Goal: Information Seeking & Learning: Learn about a topic

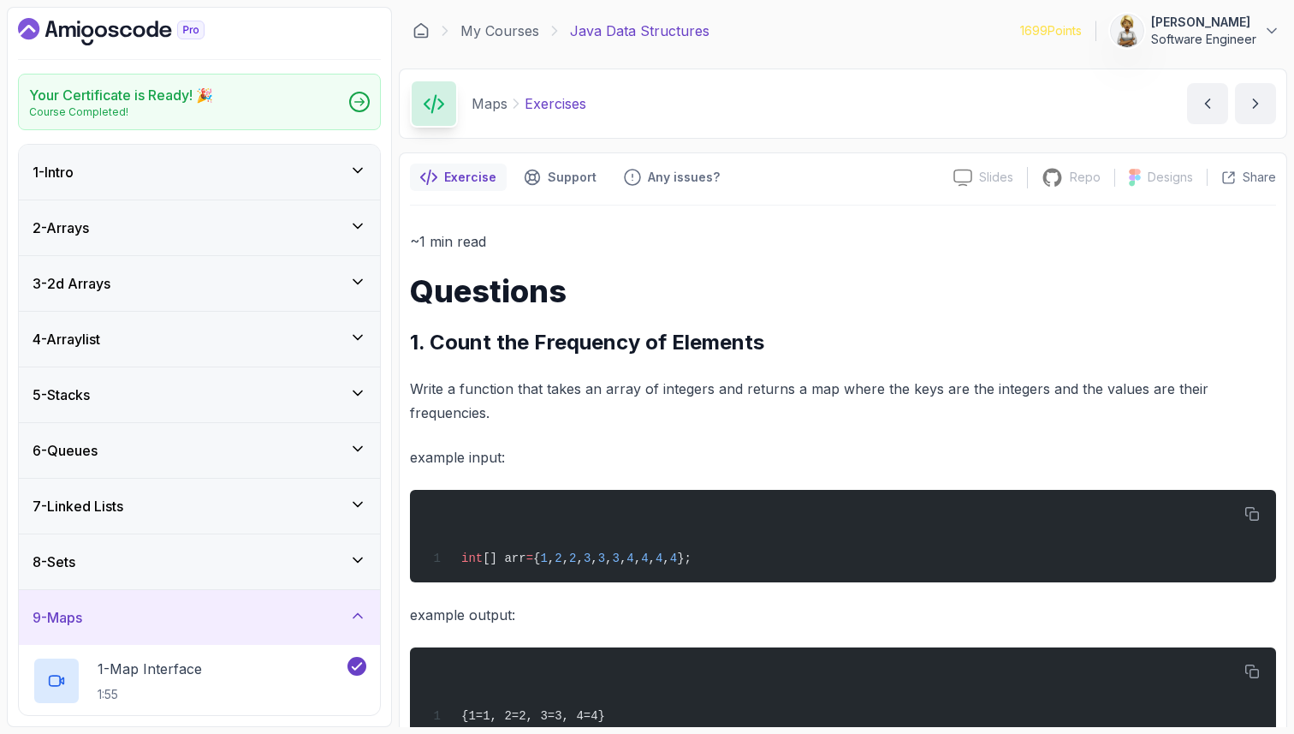
scroll to position [463, 0]
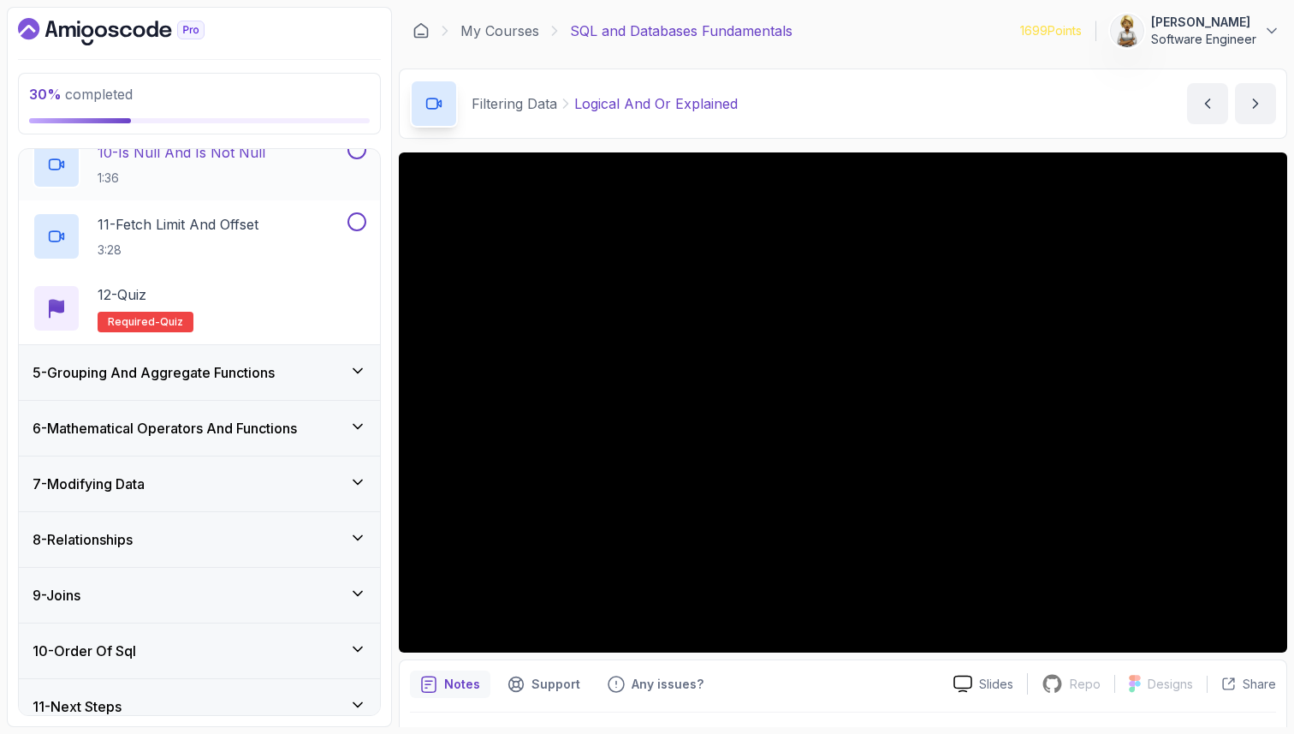
scroll to position [908, 0]
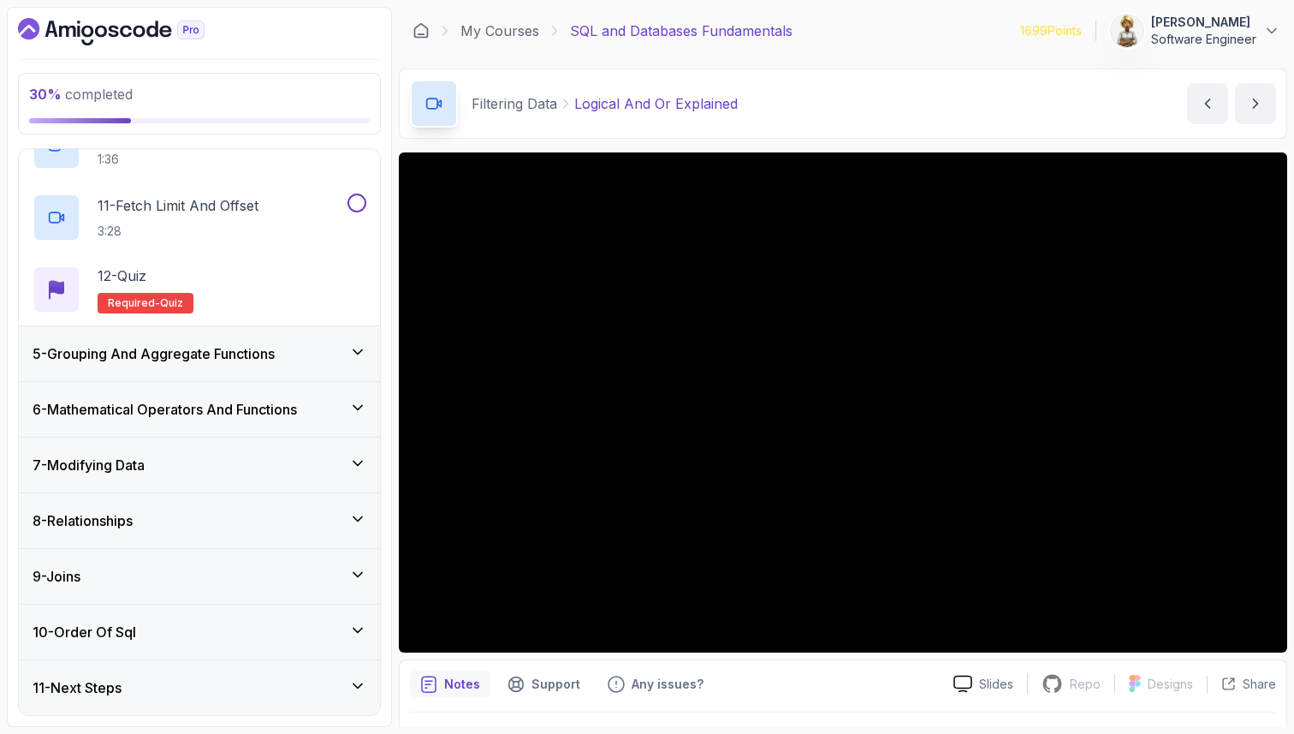
click at [368, 343] on div "5 - Grouping And Aggregate Functions" at bounding box center [199, 353] width 361 height 55
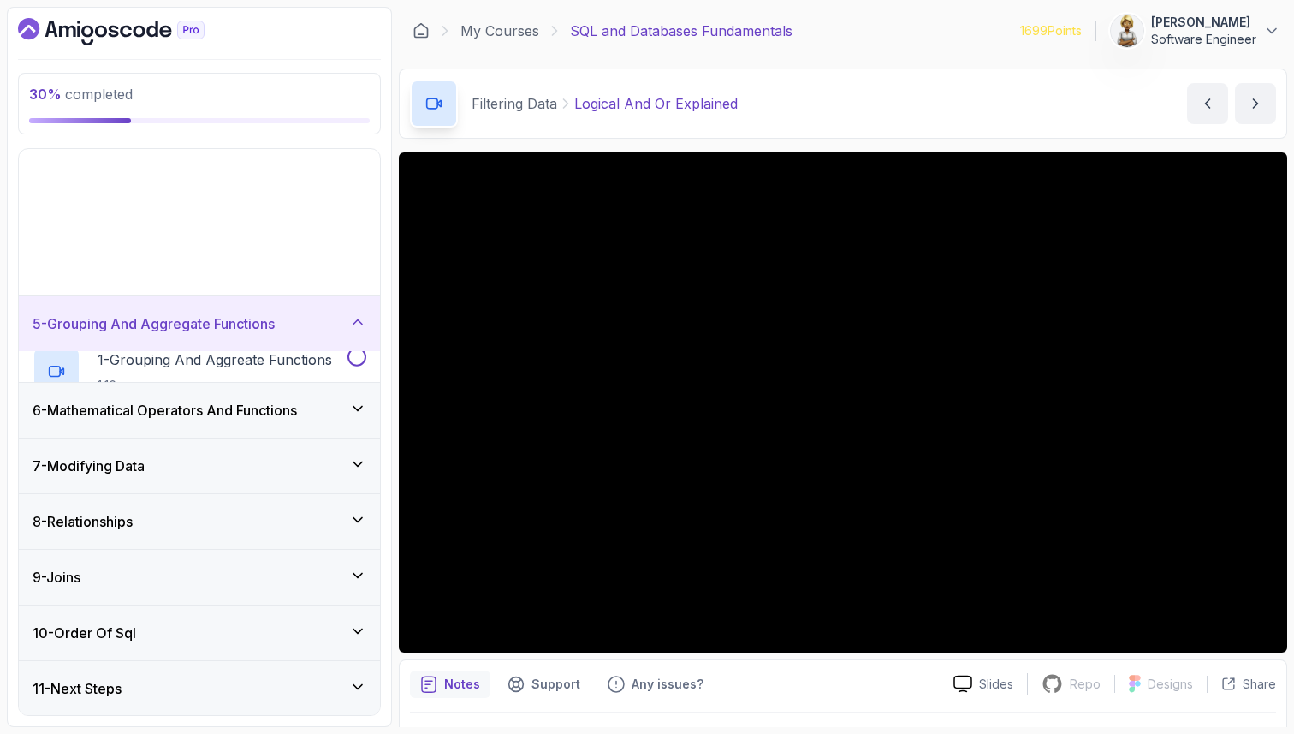
scroll to position [46, 0]
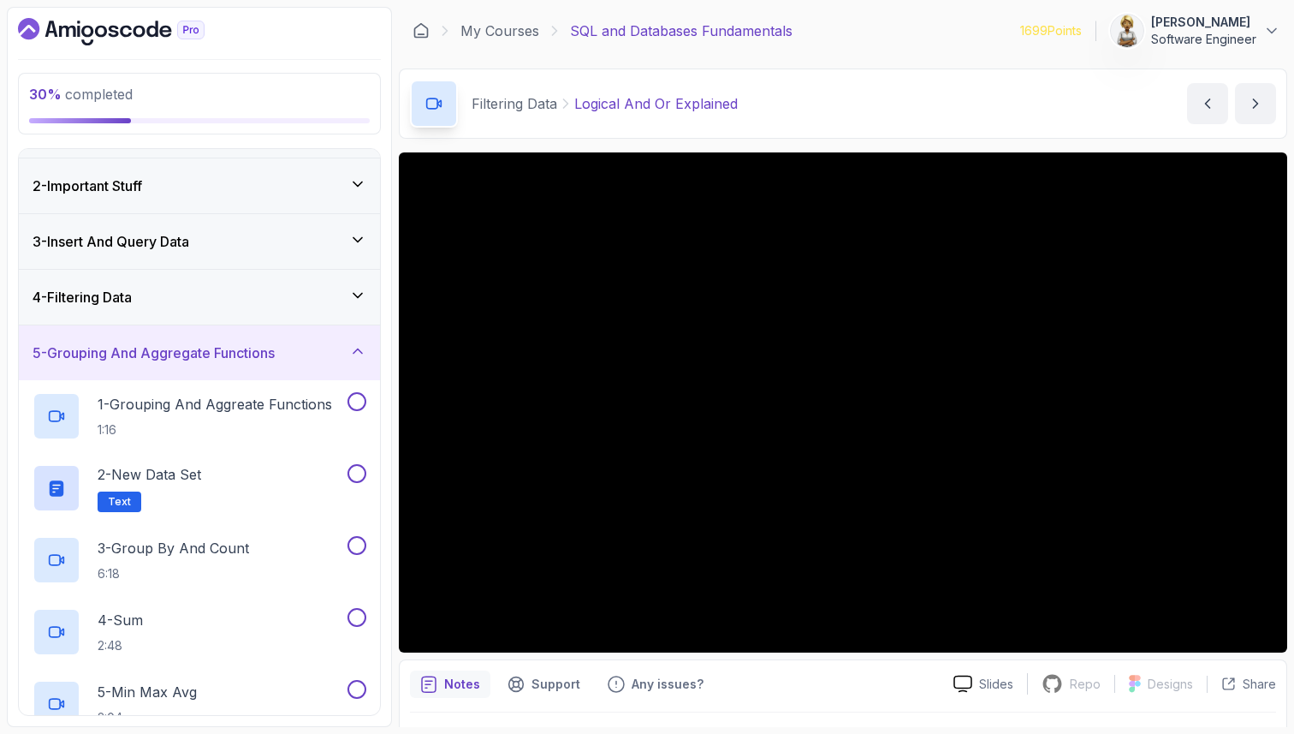
click at [361, 348] on icon at bounding box center [357, 350] width 17 height 17
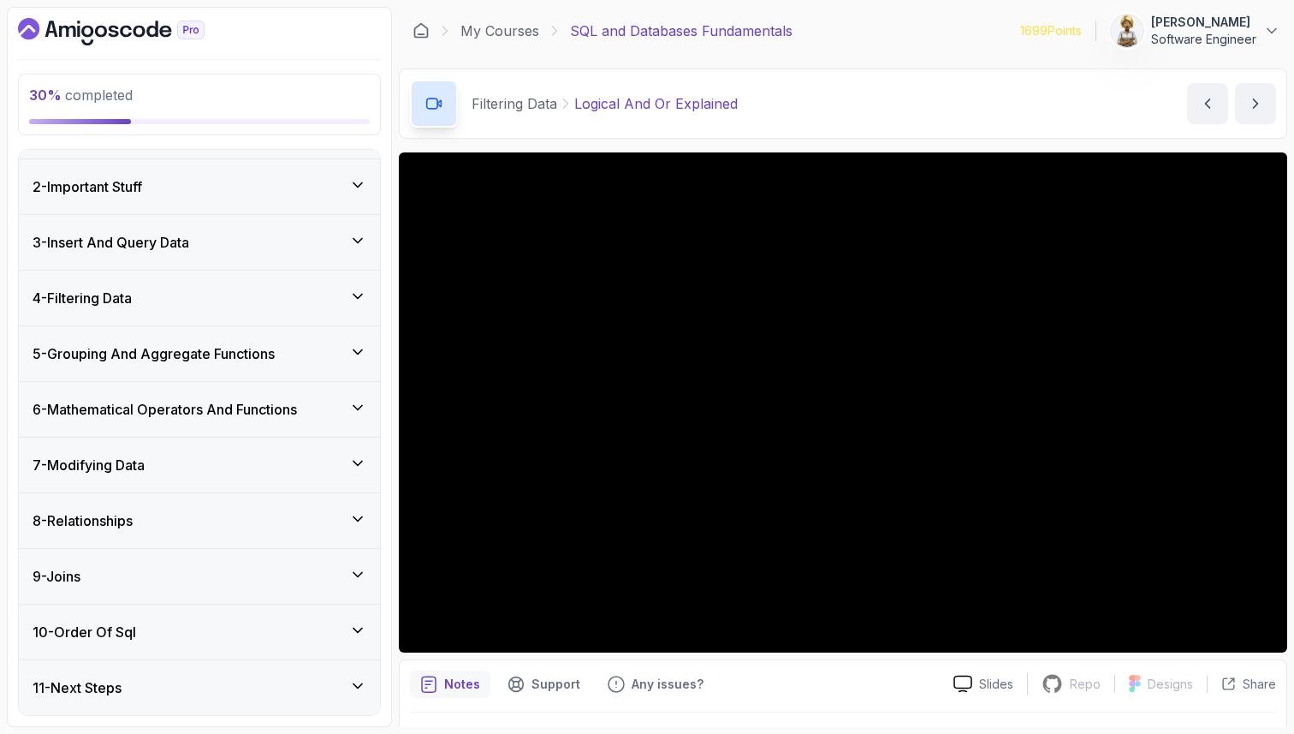
click at [361, 348] on icon at bounding box center [357, 351] width 17 height 17
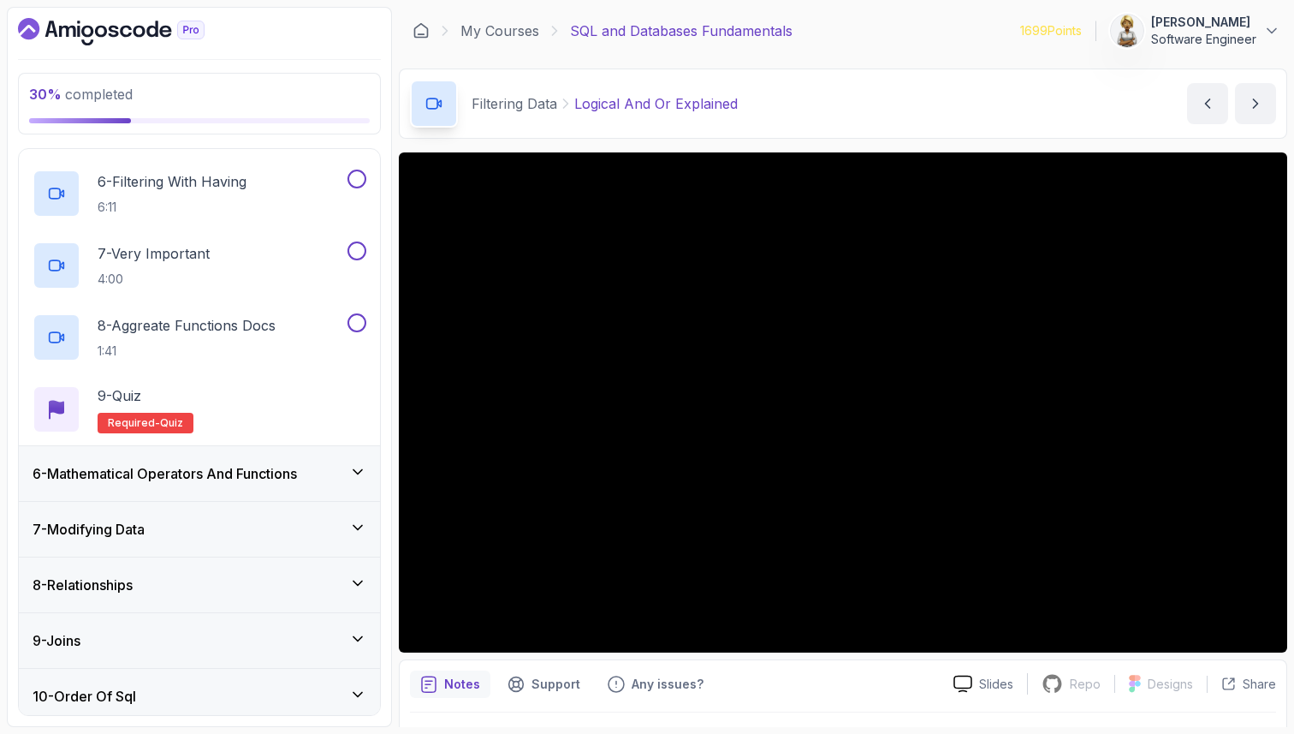
scroll to position [663, 0]
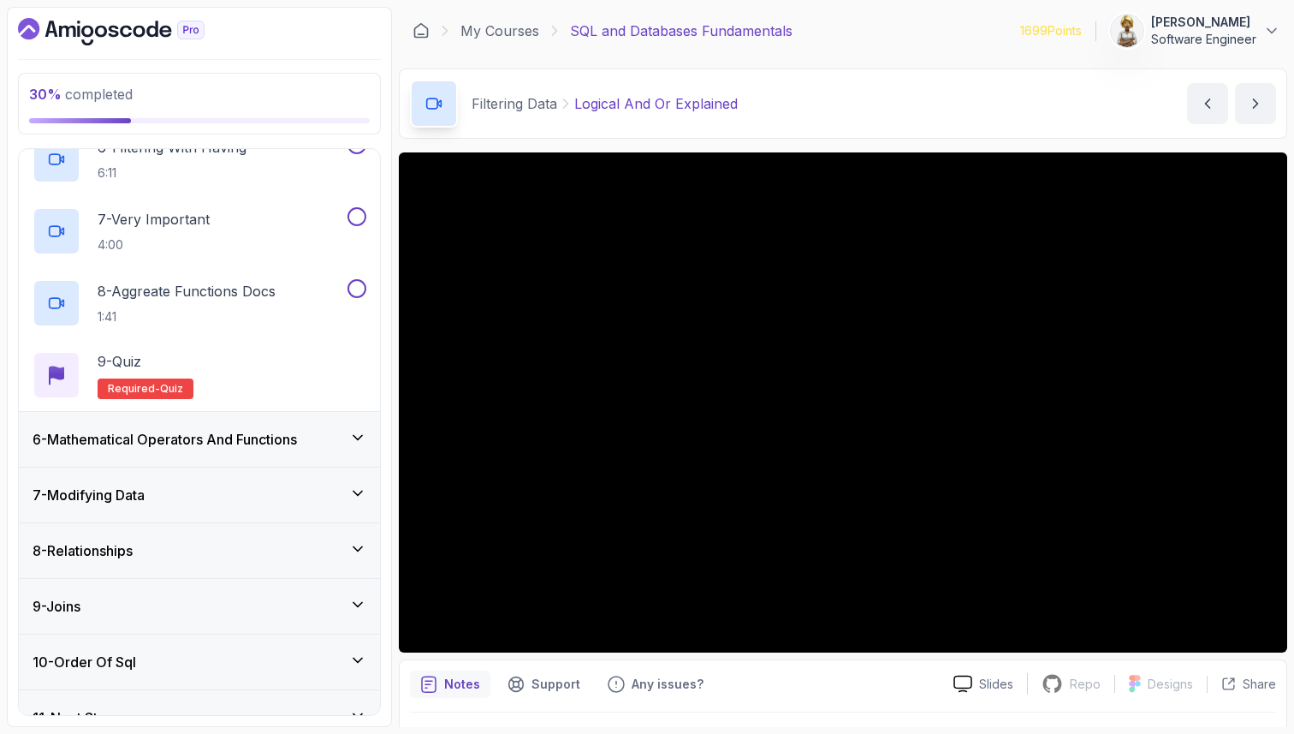
click at [354, 436] on icon at bounding box center [358, 438] width 9 height 4
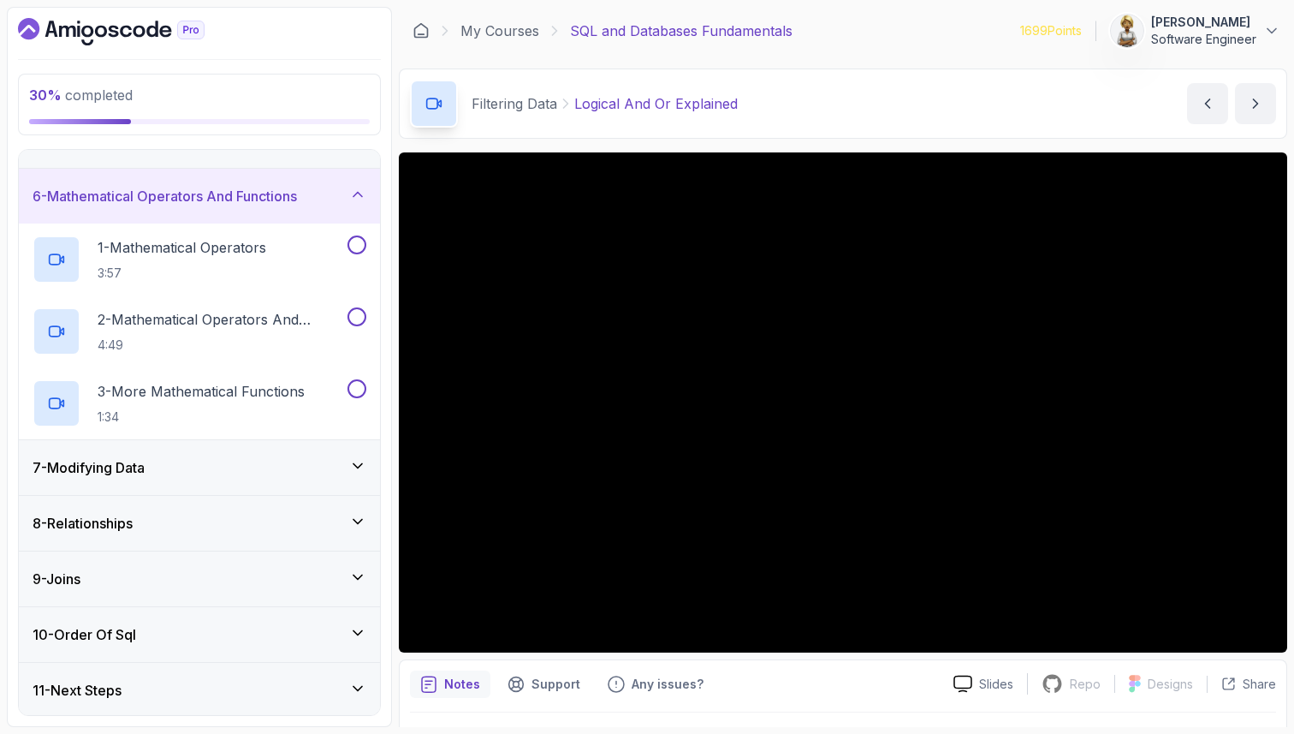
scroll to position [261, 0]
click at [349, 461] on icon at bounding box center [357, 463] width 17 height 17
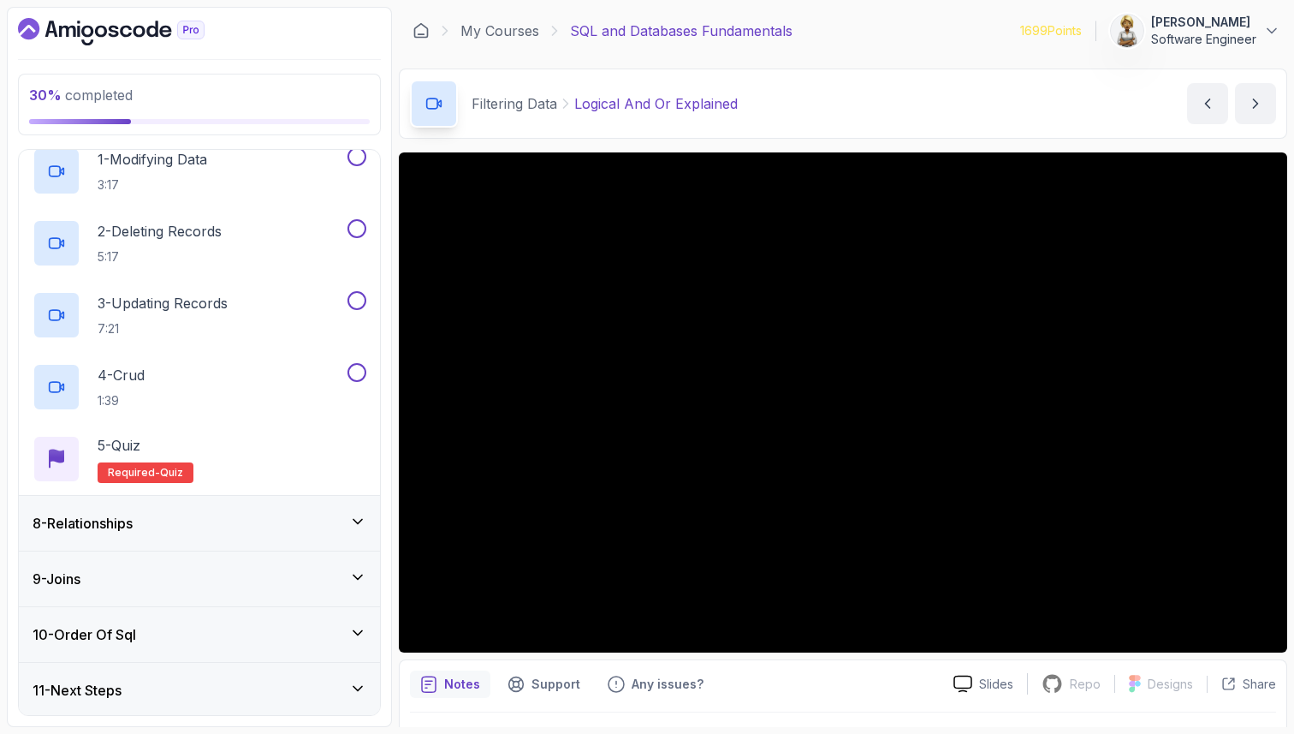
scroll to position [405, 0]
click at [353, 523] on icon at bounding box center [357, 519] width 17 height 17
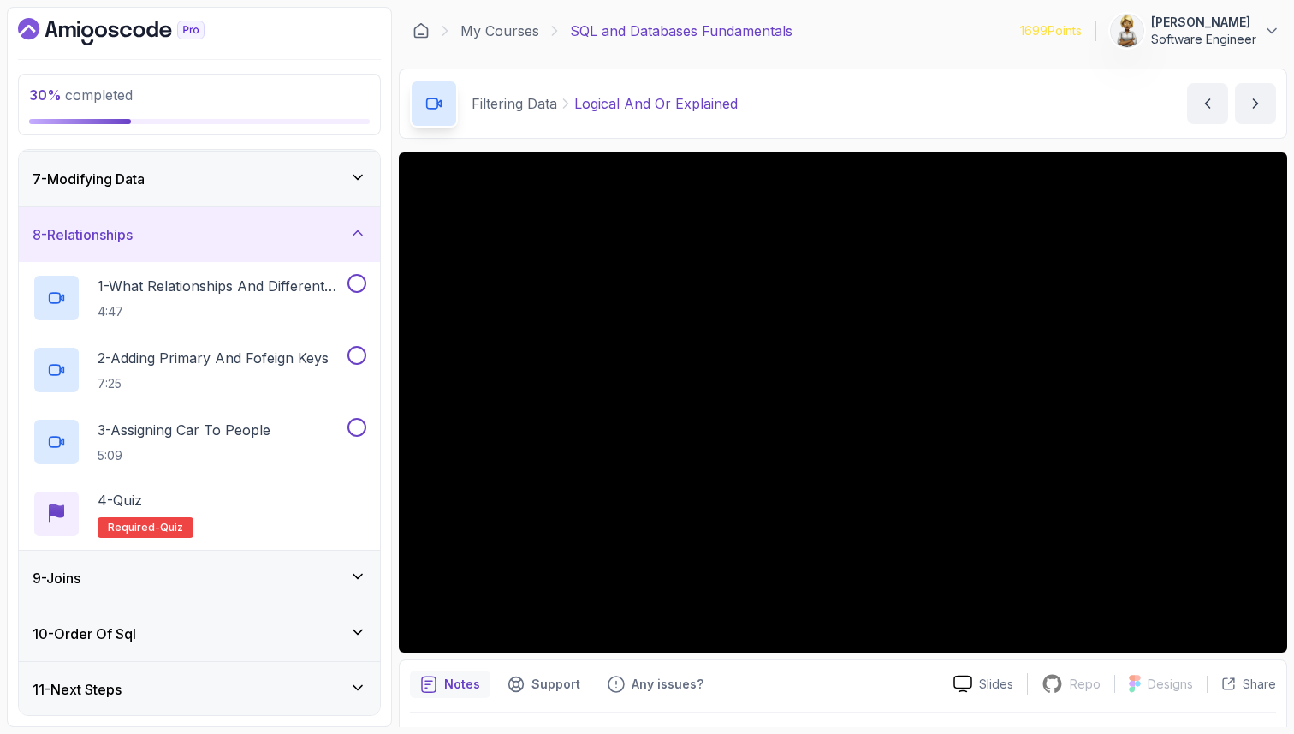
scroll to position [333, 0]
click at [357, 575] on icon at bounding box center [358, 575] width 9 height 4
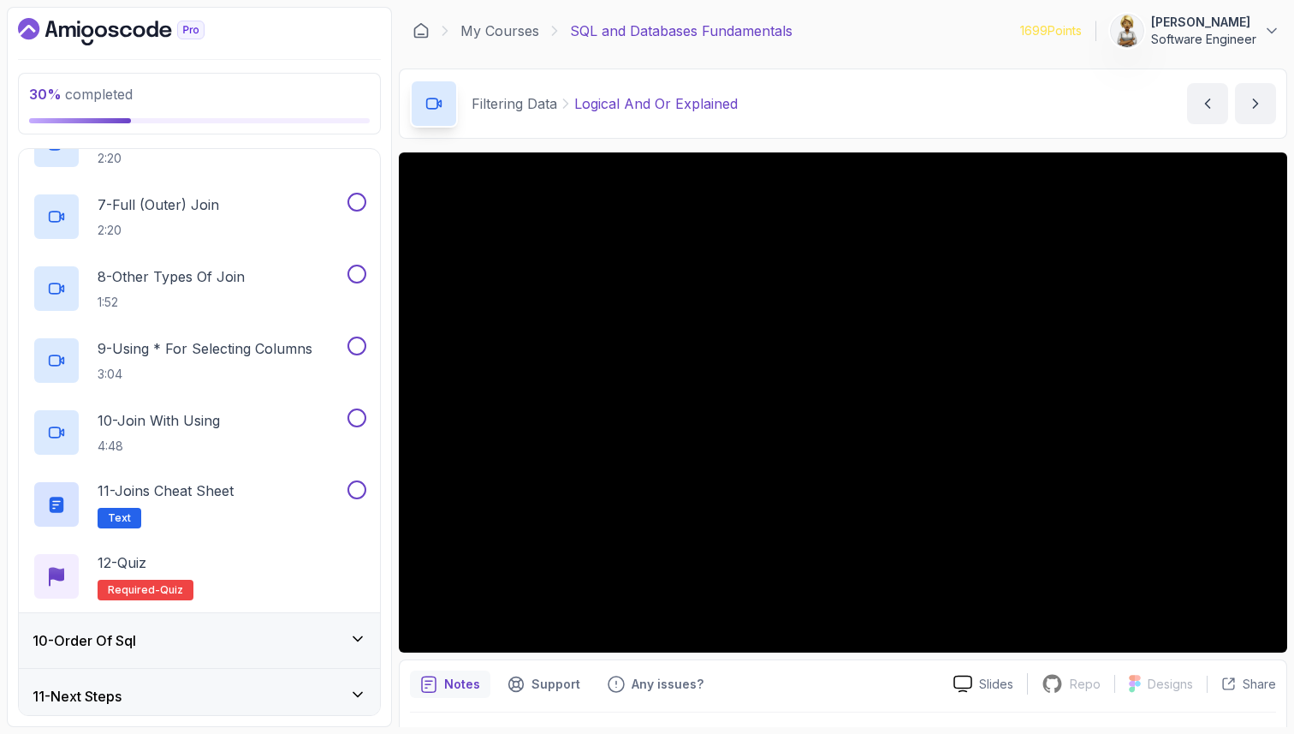
scroll to position [908, 0]
